Goal: Information Seeking & Learning: Learn about a topic

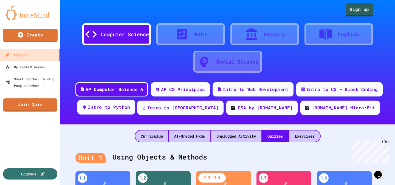
click at [135, 111] on div "Intro to Python" at bounding box center [106, 107] width 58 height 15
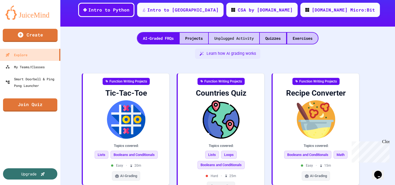
scroll to position [99, 0]
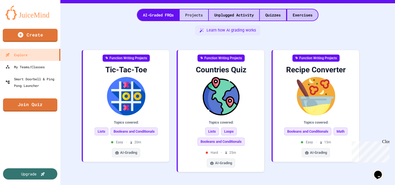
click at [194, 18] on div "Projects" at bounding box center [194, 14] width 29 height 11
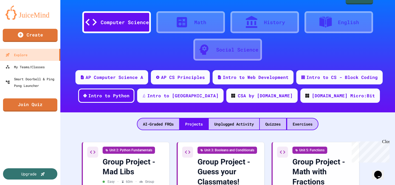
scroll to position [111, 0]
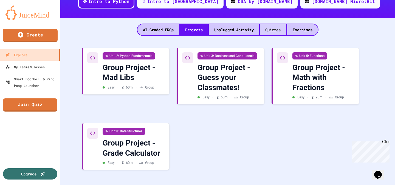
click at [283, 24] on div "Quizzes" at bounding box center [273, 29] width 26 height 11
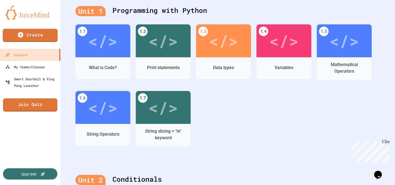
scroll to position [147, 0]
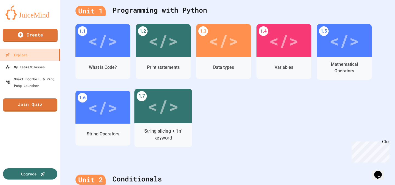
click at [185, 105] on div "</>" at bounding box center [164, 106] width 58 height 35
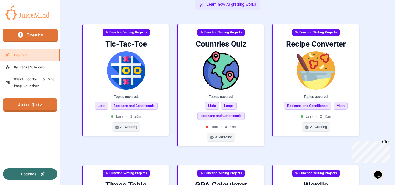
scroll to position [17, 0]
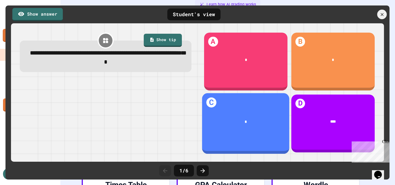
click at [261, 125] on div "*" at bounding box center [246, 121] width 88 height 21
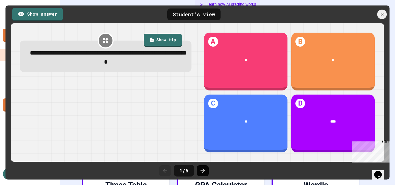
click at [204, 169] on icon at bounding box center [203, 171] width 7 height 7
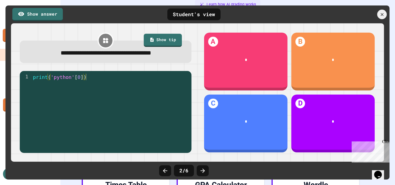
click at [204, 169] on icon at bounding box center [203, 171] width 7 height 7
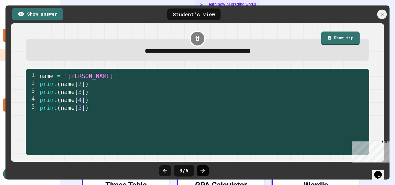
click at [204, 170] on icon at bounding box center [203, 171] width 4 height 4
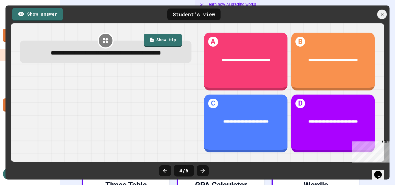
click at [204, 170] on icon at bounding box center [203, 171] width 4 height 4
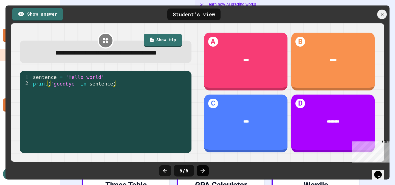
click at [204, 170] on icon at bounding box center [203, 171] width 4 height 4
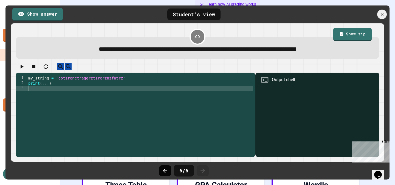
click at [164, 171] on icon at bounding box center [165, 171] width 4 height 4
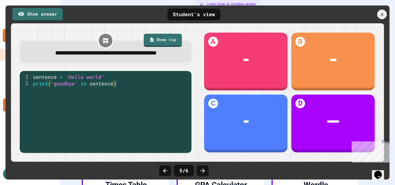
click at [164, 171] on icon at bounding box center [165, 171] width 7 height 7
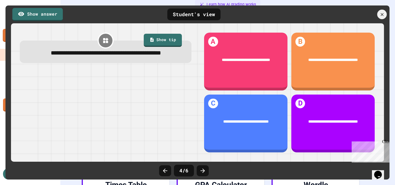
click at [164, 171] on icon at bounding box center [165, 171] width 7 height 7
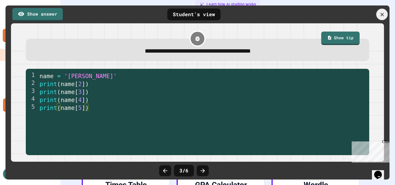
click at [383, 13] on icon at bounding box center [383, 15] width 4 height 4
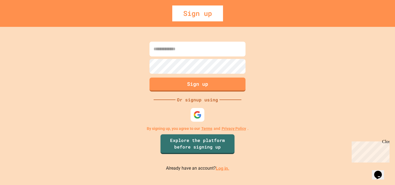
click at [196, 108] on div at bounding box center [198, 115] width 14 height 14
